Goal: Check status: Check status

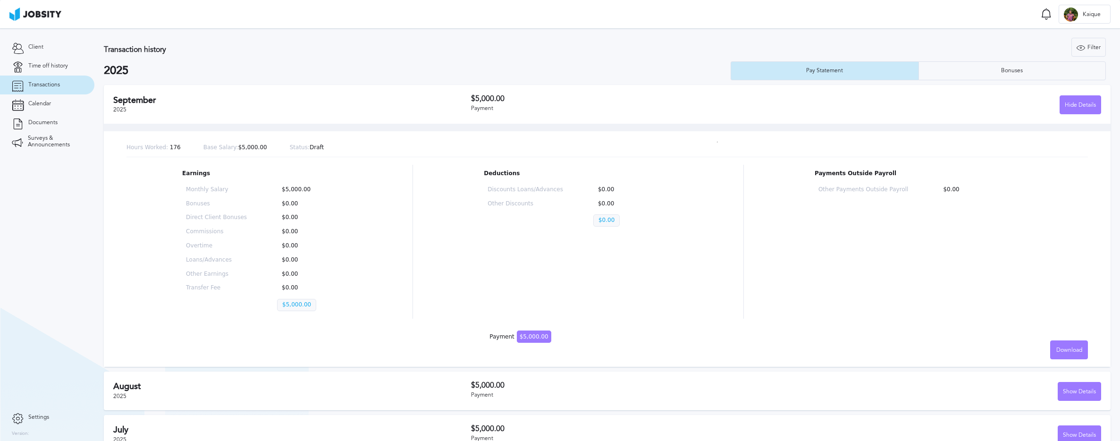
scroll to position [44, 0]
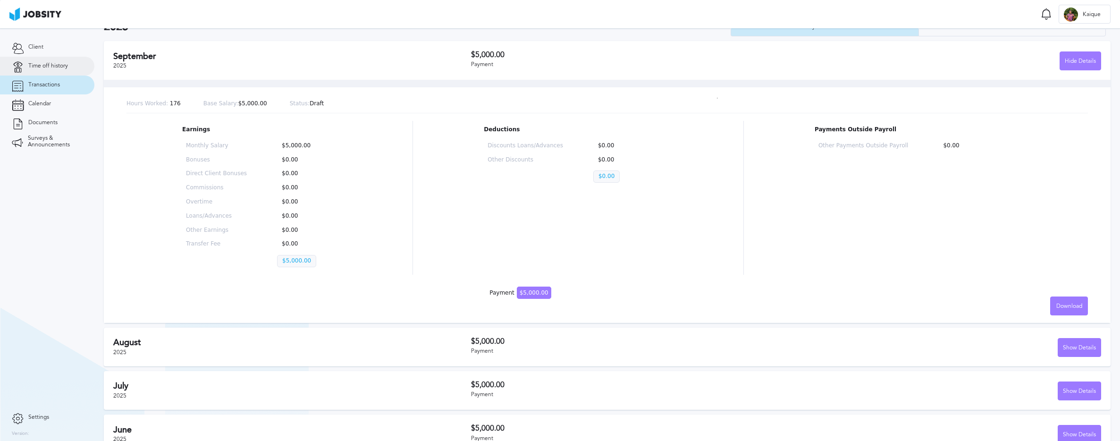
click at [67, 61] on link "Time off history" at bounding box center [47, 66] width 94 height 19
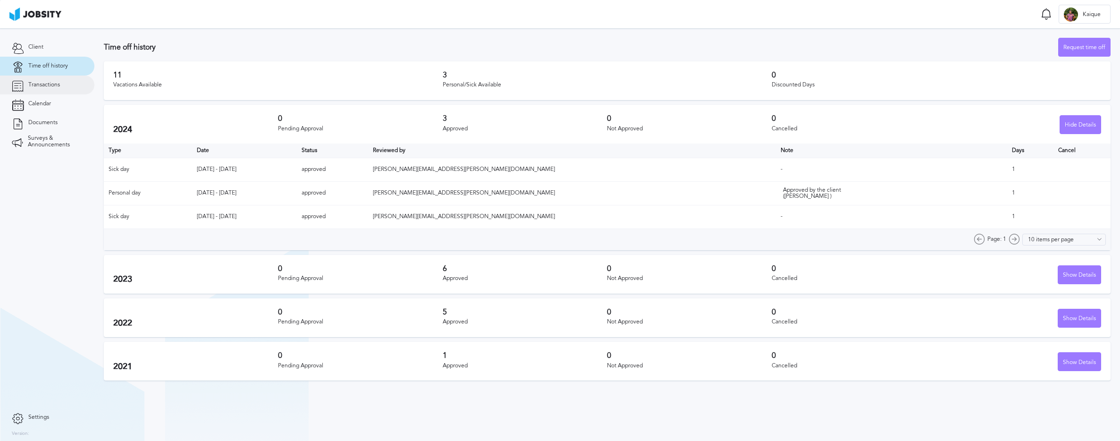
click at [62, 86] on link "Transactions" at bounding box center [47, 84] width 94 height 19
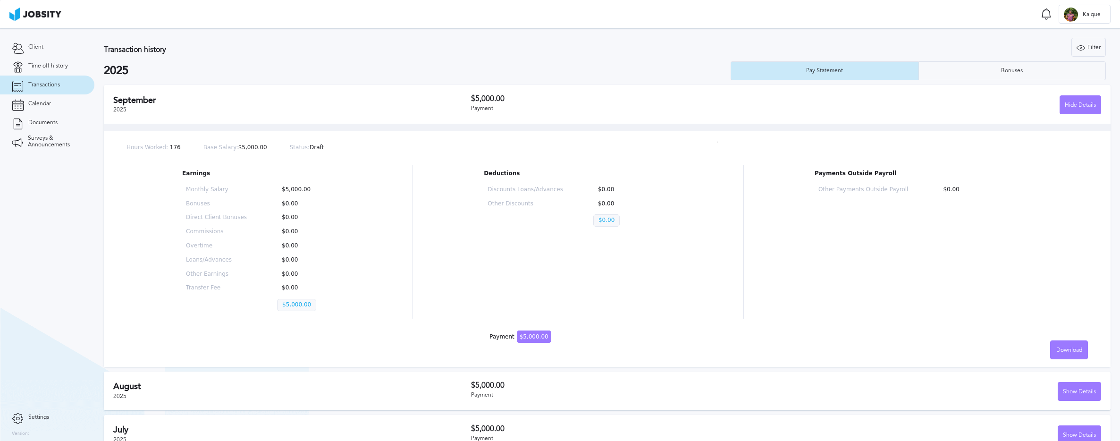
click at [723, 126] on div "Hours Worked: 176 Base Salary: $5,000.00 Status: Draft Earnings Monthly Salary …" at bounding box center [607, 245] width 1007 height 243
